Goal: Check status: Check status

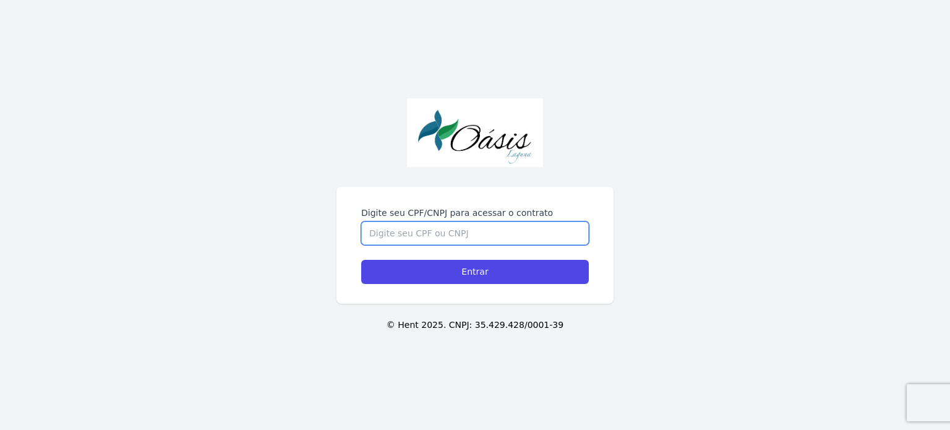
click at [401, 221] on input "Digite seu CPF/CNPJ para acessar o contrato" at bounding box center [475, 233] width 228 height 24
type input "08857185427"
click at [361, 260] on input "Entrar" at bounding box center [475, 272] width 228 height 24
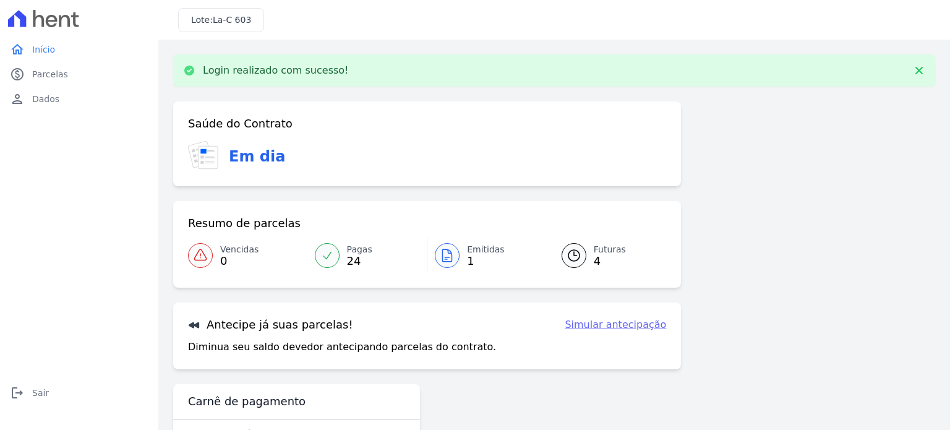
scroll to position [41, 0]
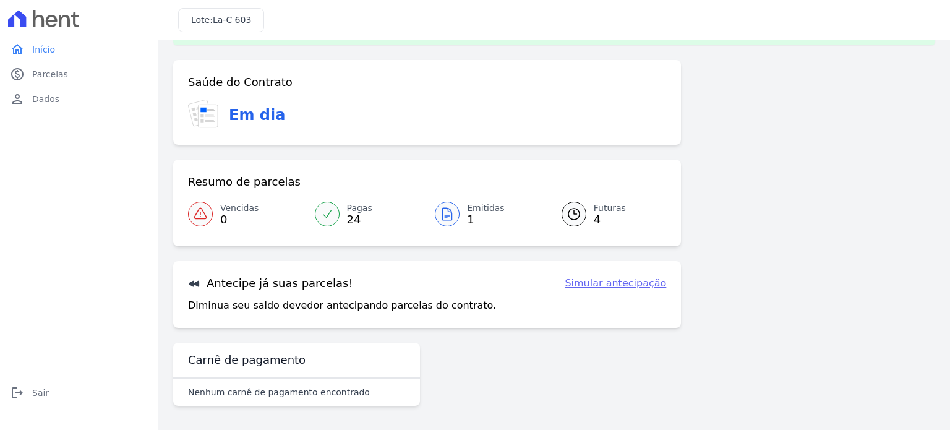
click at [567, 209] on icon at bounding box center [574, 214] width 15 height 15
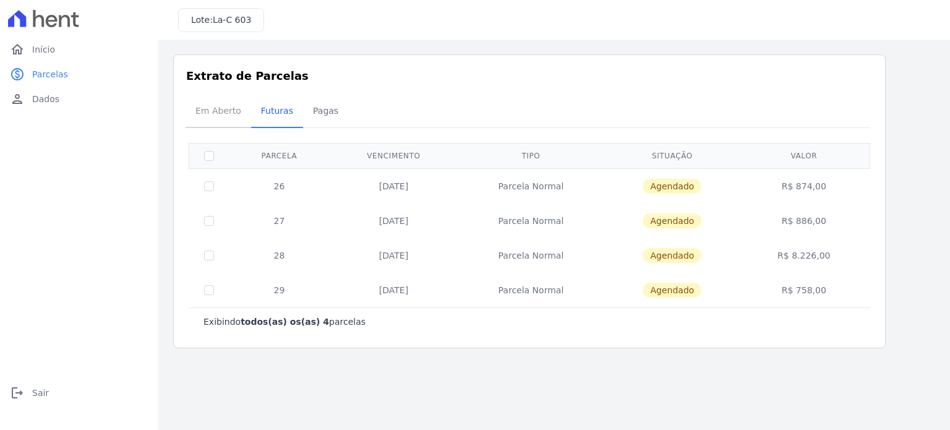
click at [215, 114] on span "Em Aberto" at bounding box center [218, 110] width 61 height 25
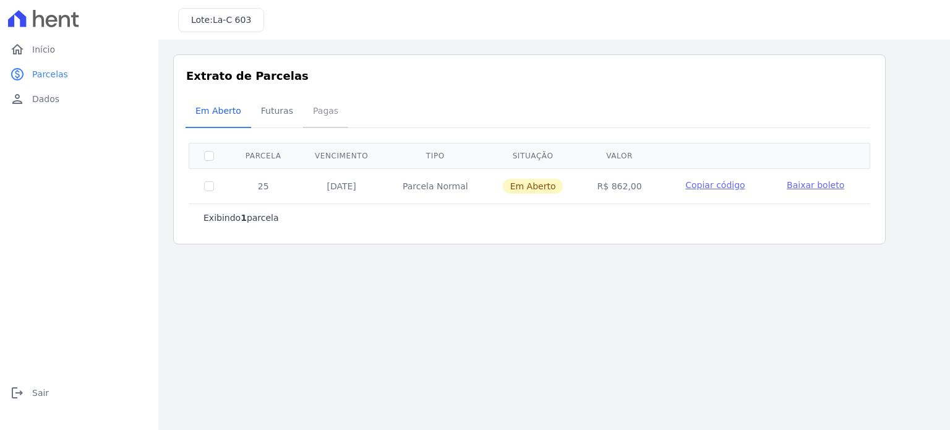
click at [325, 110] on span "Pagas" at bounding box center [326, 110] width 40 height 25
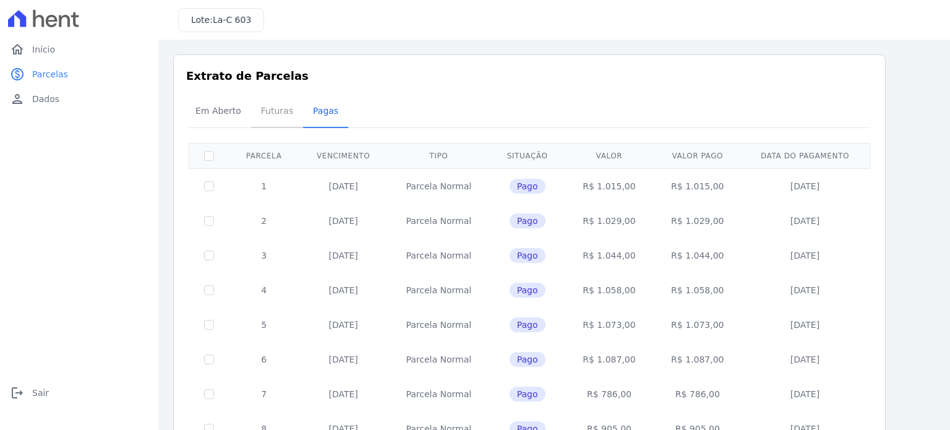
click at [273, 115] on span "Futuras" at bounding box center [277, 110] width 47 height 25
